Goal: Use online tool/utility

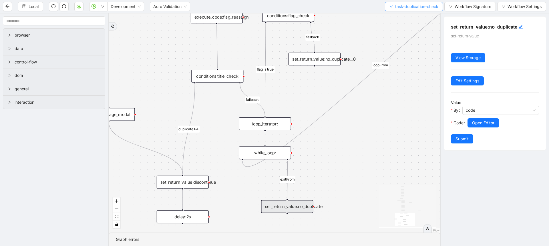
click at [417, 7] on span "task-duplication-check" at bounding box center [416, 6] width 43 height 6
click at [402, 15] on span "Select" at bounding box center [413, 18] width 50 height 6
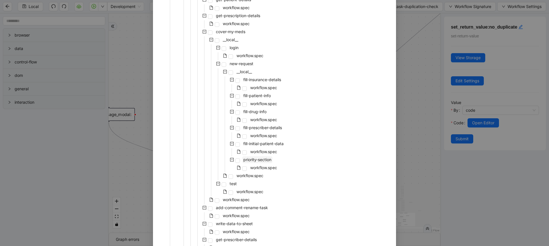
scroll to position [206, 0]
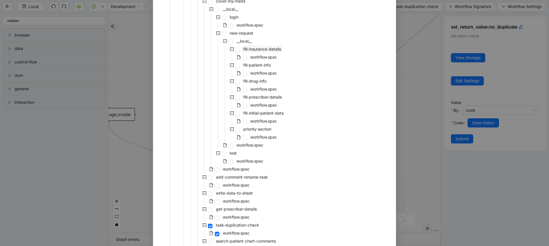
click at [267, 52] on span "fill-insurance-details" at bounding box center [262, 49] width 40 height 7
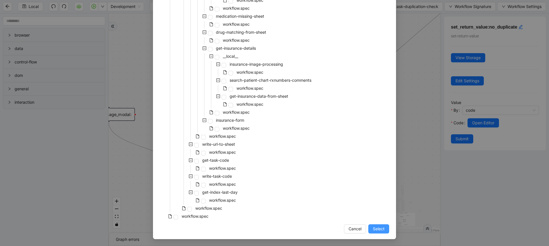
click at [380, 229] on span "Select" at bounding box center [379, 229] width 12 height 6
click at [377, 227] on div "loopFrom exitFrom fallback flag is true fallback timeframe <= 4months fallback …" at bounding box center [275, 122] width 332 height 219
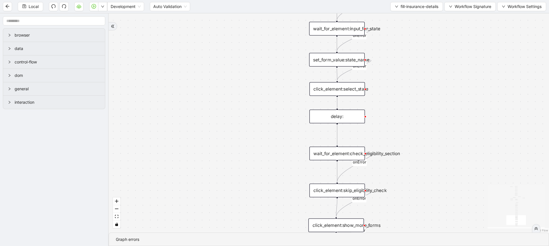
drag, startPoint x: 328, startPoint y: 53, endPoint x: 241, endPoint y: 126, distance: 113.8
click at [241, 126] on div "onError onError onError onError onError onError onError onError onError onError…" at bounding box center [329, 122] width 441 height 219
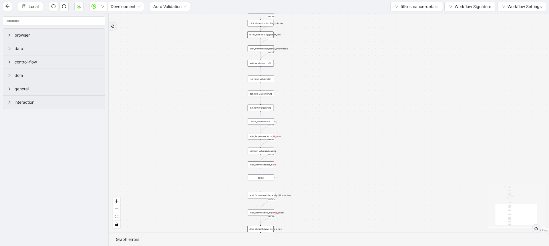
drag, startPoint x: 241, startPoint y: 126, endPoint x: 225, endPoint y: 193, distance: 68.3
click at [225, 193] on div "onError onError onError onError onError onError onError onError onError onError…" at bounding box center [329, 122] width 441 height 219
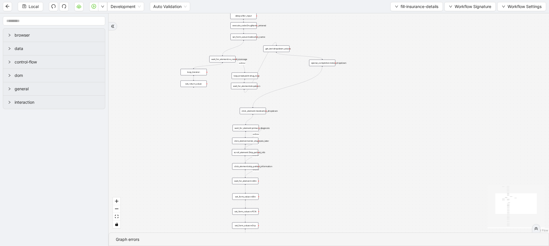
drag, startPoint x: 217, startPoint y: 100, endPoint x: 203, endPoint y: 202, distance: 103.6
click at [203, 202] on div "onError onError onError onError onError onError onError onError onError onError…" at bounding box center [329, 122] width 441 height 219
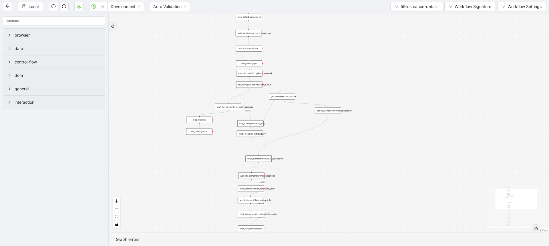
drag, startPoint x: 211, startPoint y: 151, endPoint x: 215, endPoint y: 198, distance: 47.4
click at [215, 198] on div "onError onError onError onError onError onError onError onError onError onError…" at bounding box center [329, 122] width 441 height 219
click at [235, 109] on div "wait_for_element:no_result_message" at bounding box center [228, 108] width 26 height 7
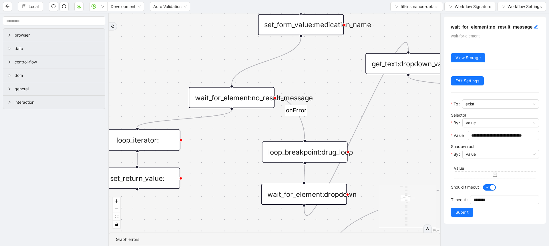
drag, startPoint x: 305, startPoint y: 183, endPoint x: 306, endPoint y: 192, distance: 9.0
click at [306, 192] on div "wait_for_element:dropdown" at bounding box center [304, 194] width 86 height 21
